Goal: Information Seeking & Learning: Learn about a topic

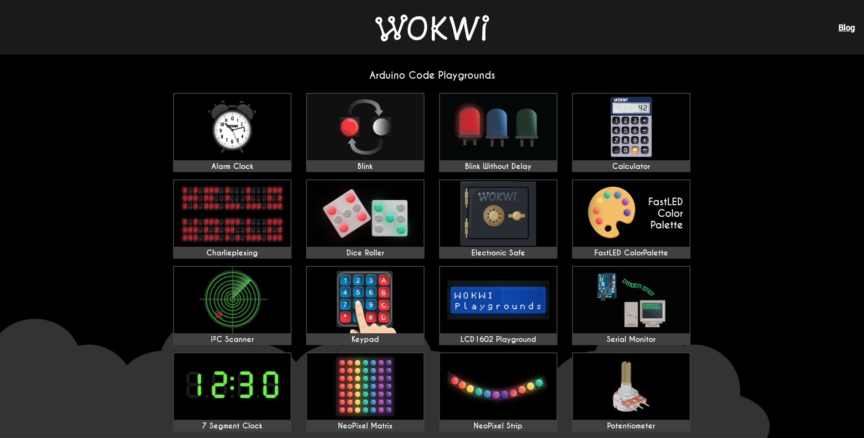
scroll to position [46, 0]
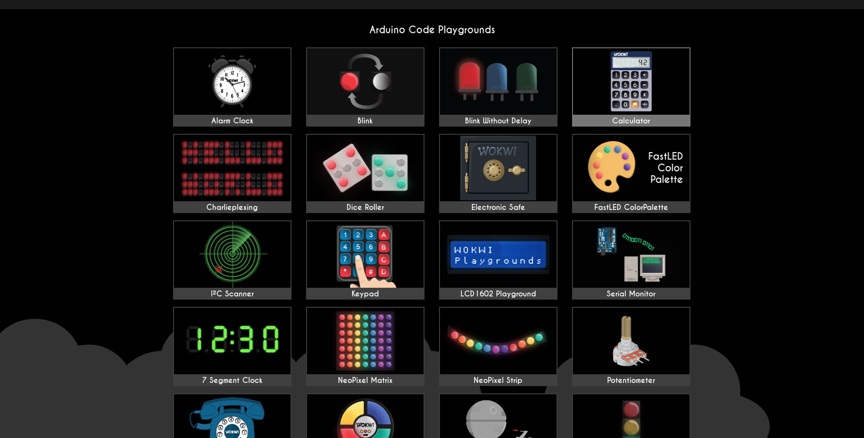
click at [576, 100] on img at bounding box center [631, 81] width 117 height 67
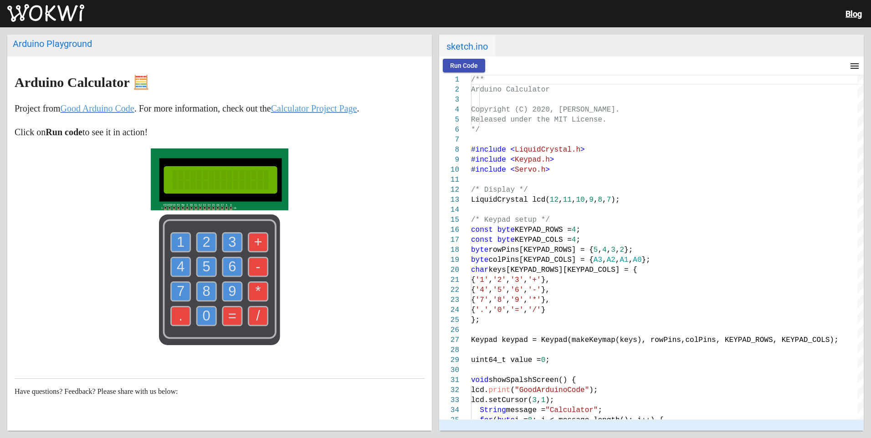
drag, startPoint x: 240, startPoint y: 273, endPoint x: 338, endPoint y: 269, distance: 98.5
click at [342, 269] on div at bounding box center [220, 248] width 410 height 201
drag, startPoint x: 250, startPoint y: 205, endPoint x: 279, endPoint y: 201, distance: 29.3
click at [279, 201] on rect at bounding box center [220, 179] width 138 height 62
drag, startPoint x: 213, startPoint y: 209, endPoint x: 235, endPoint y: 264, distance: 59.5
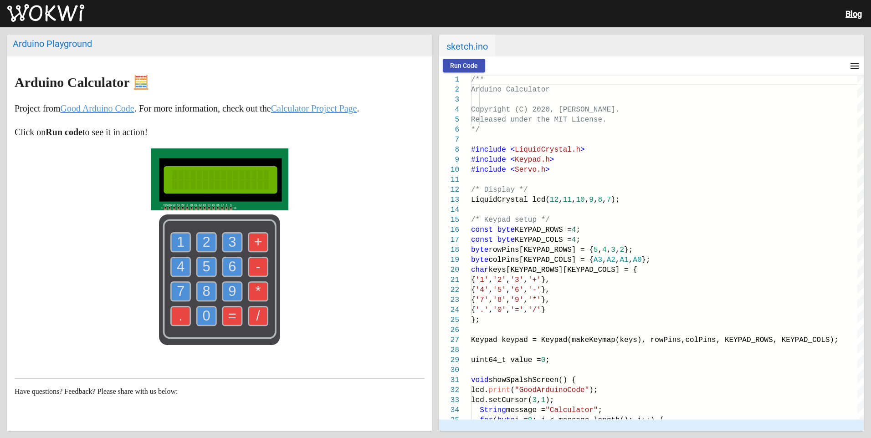
click at [235, 264] on div at bounding box center [220, 248] width 410 height 201
